Goal: Information Seeking & Learning: Learn about a topic

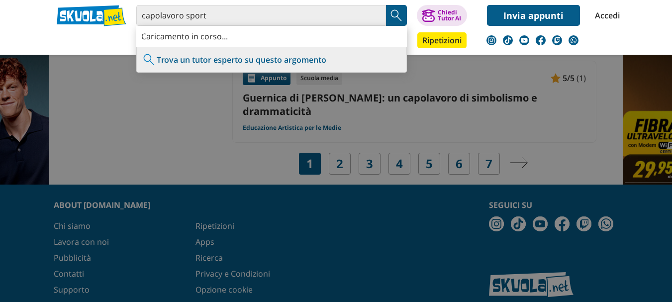
scroll to position [1840, 0]
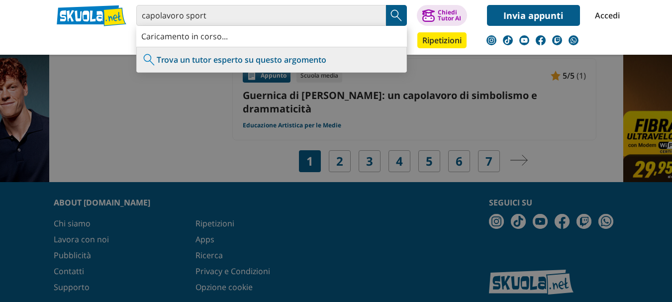
click at [343, 128] on div at bounding box center [336, 151] width 672 height 302
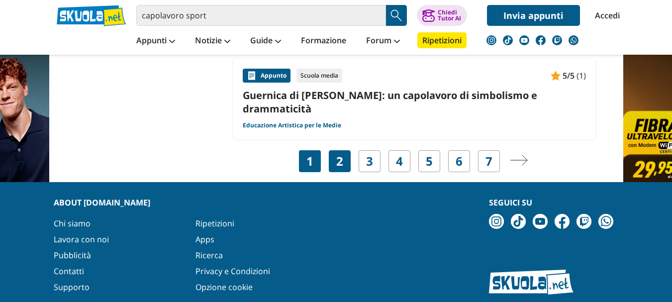
click at [338, 154] on link "2" at bounding box center [339, 161] width 7 height 14
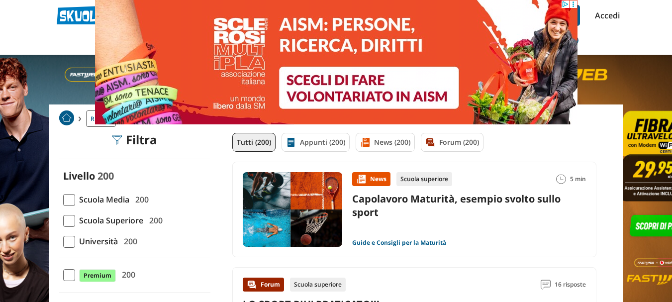
click at [472, 197] on link "Capolavoro Maturità, esempio svolto sullo sport" at bounding box center [456, 205] width 208 height 27
